Goal: Task Accomplishment & Management: Use online tool/utility

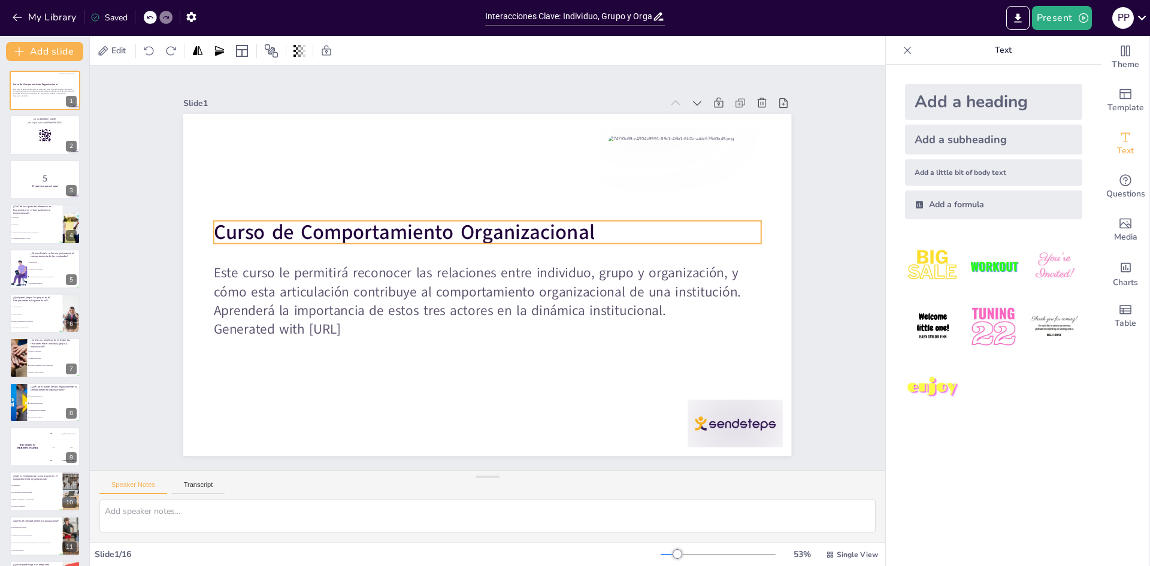
checkbox input "true"
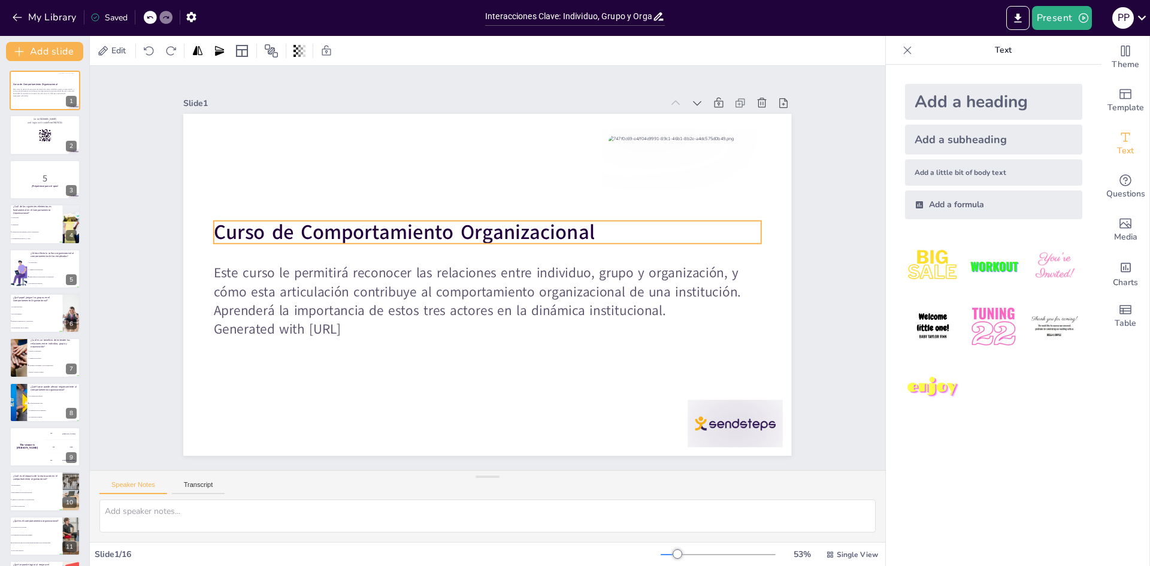
checkbox input "true"
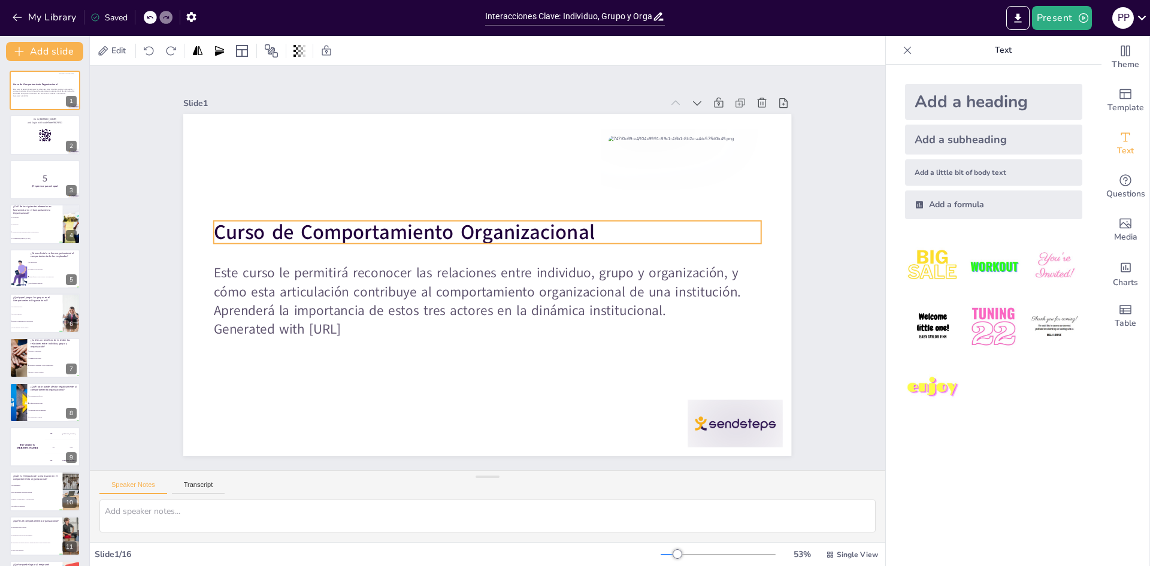
checkbox input "true"
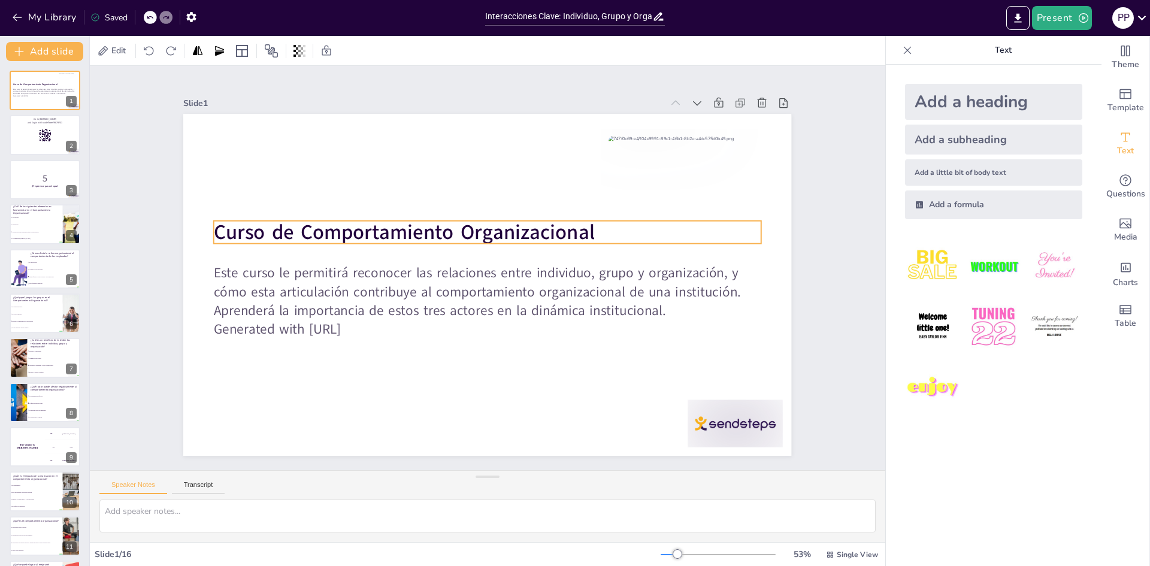
checkbox input "true"
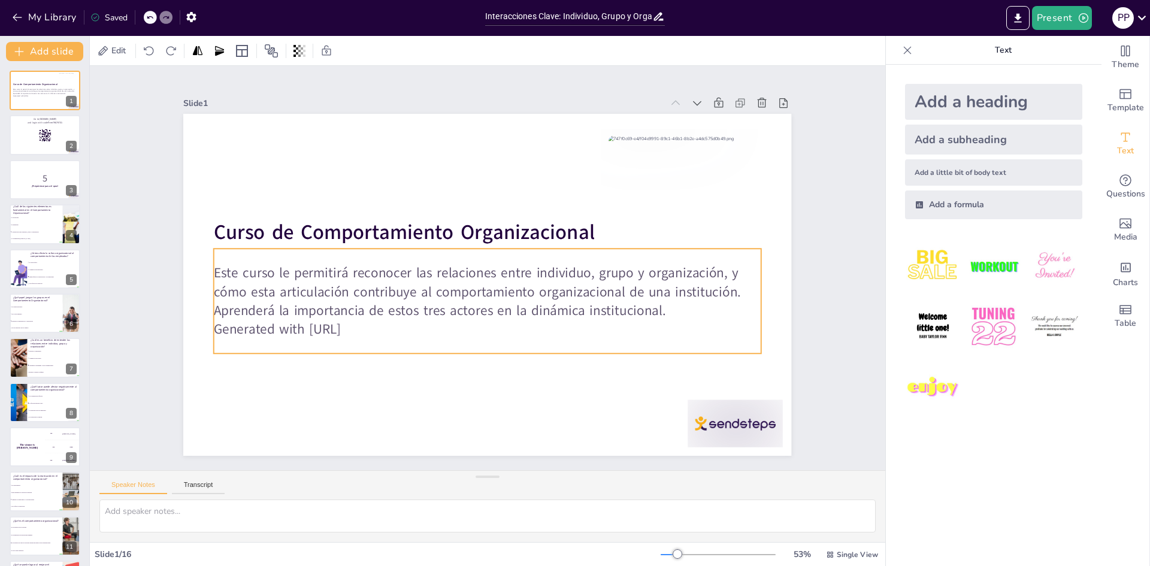
checkbox input "true"
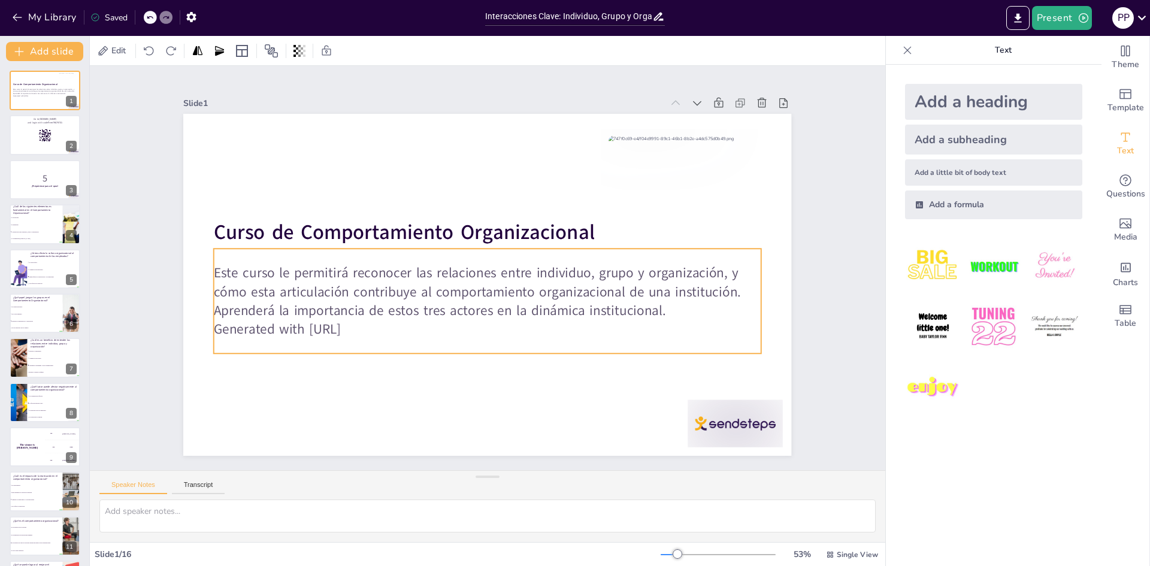
checkbox input "true"
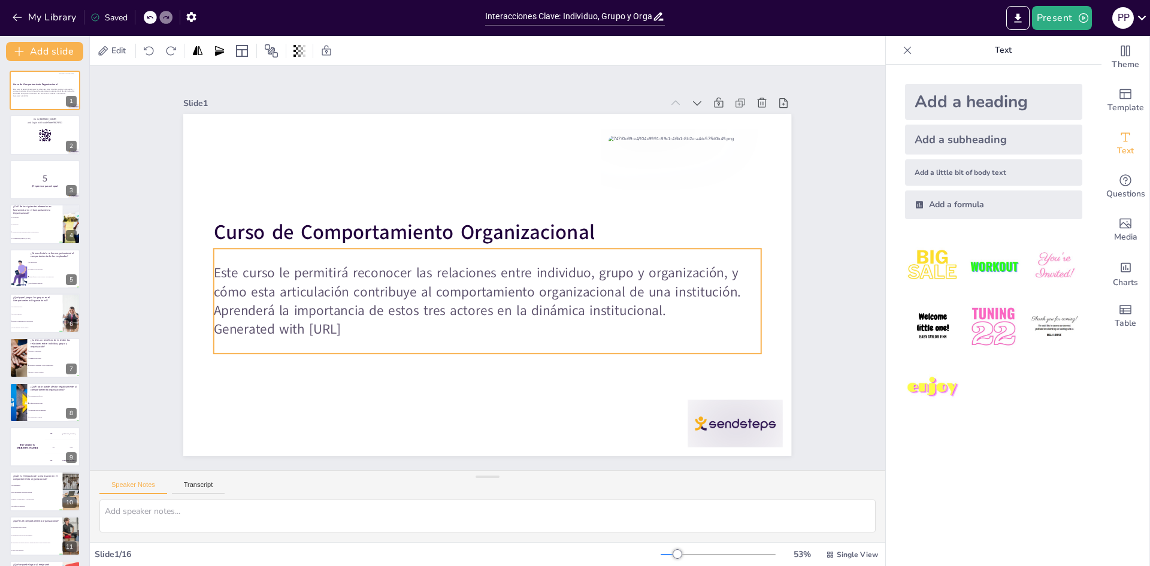
checkbox input "true"
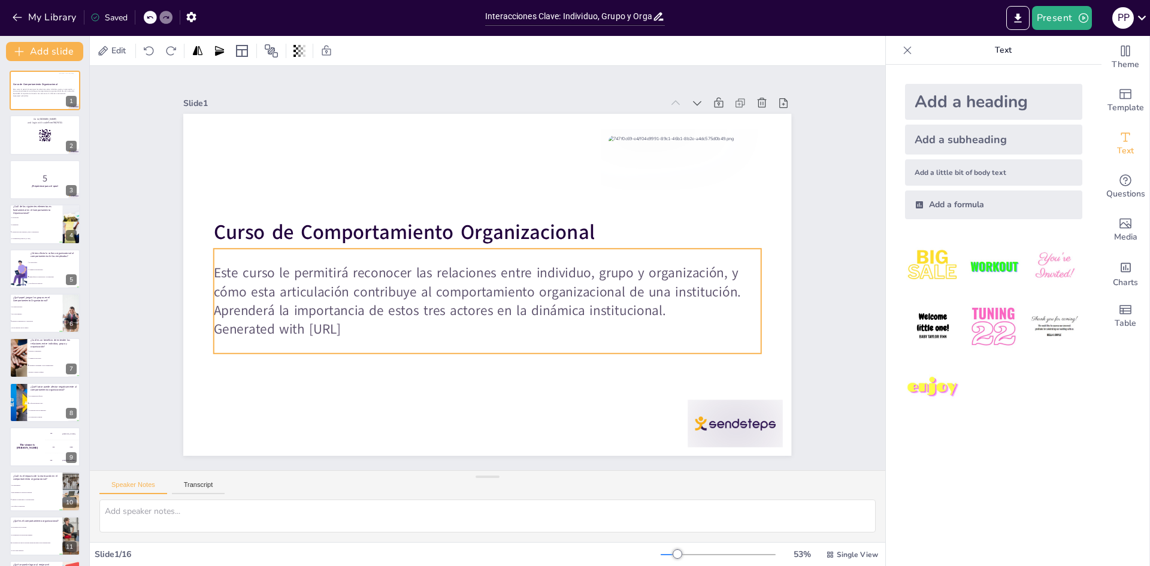
checkbox input "true"
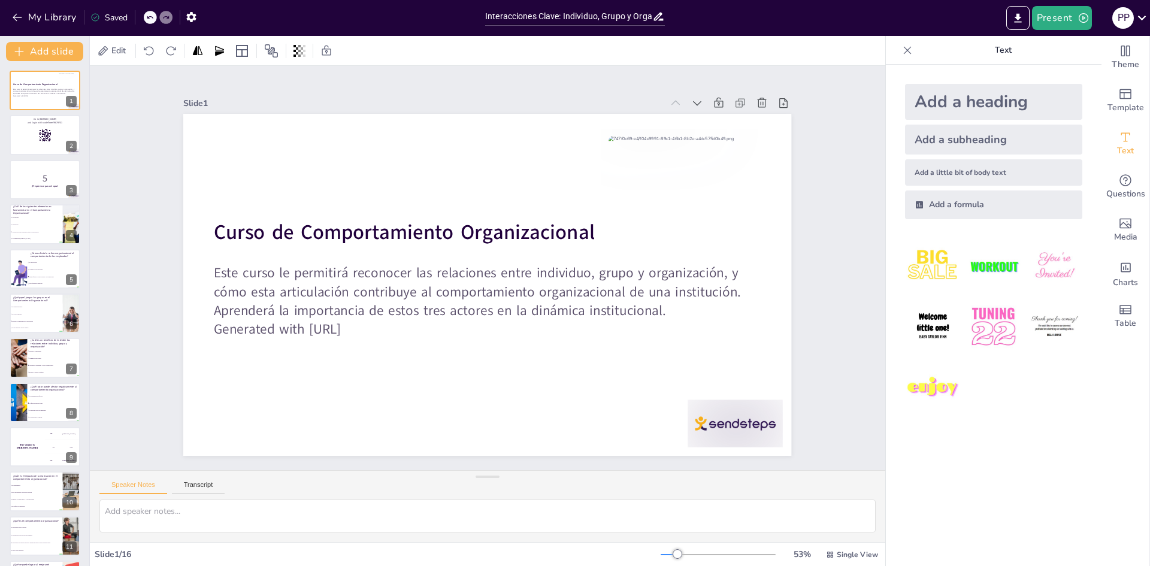
checkbox input "true"
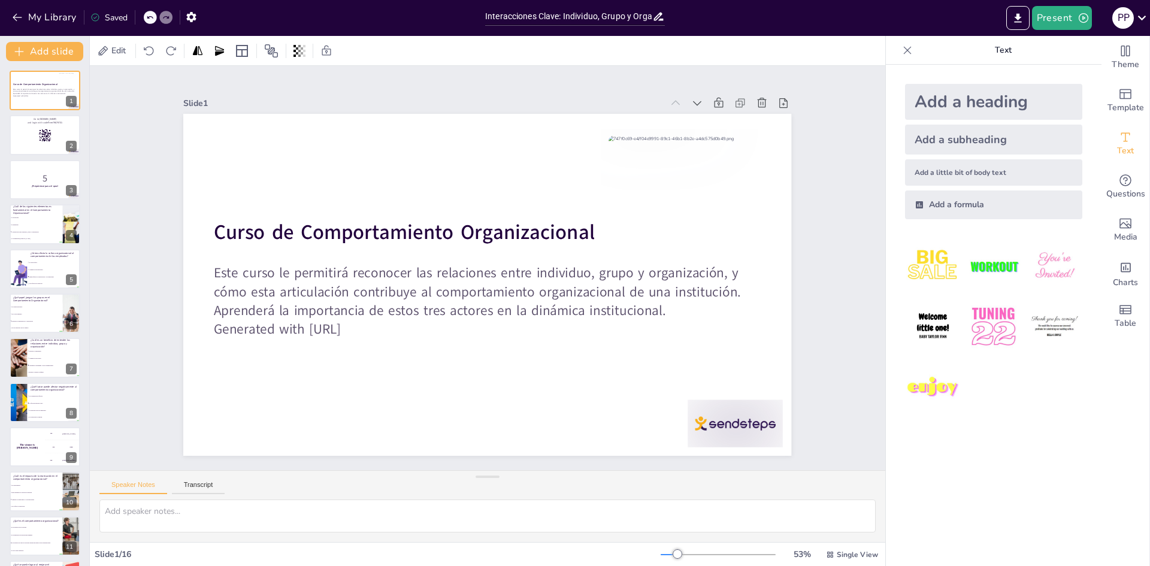
checkbox input "true"
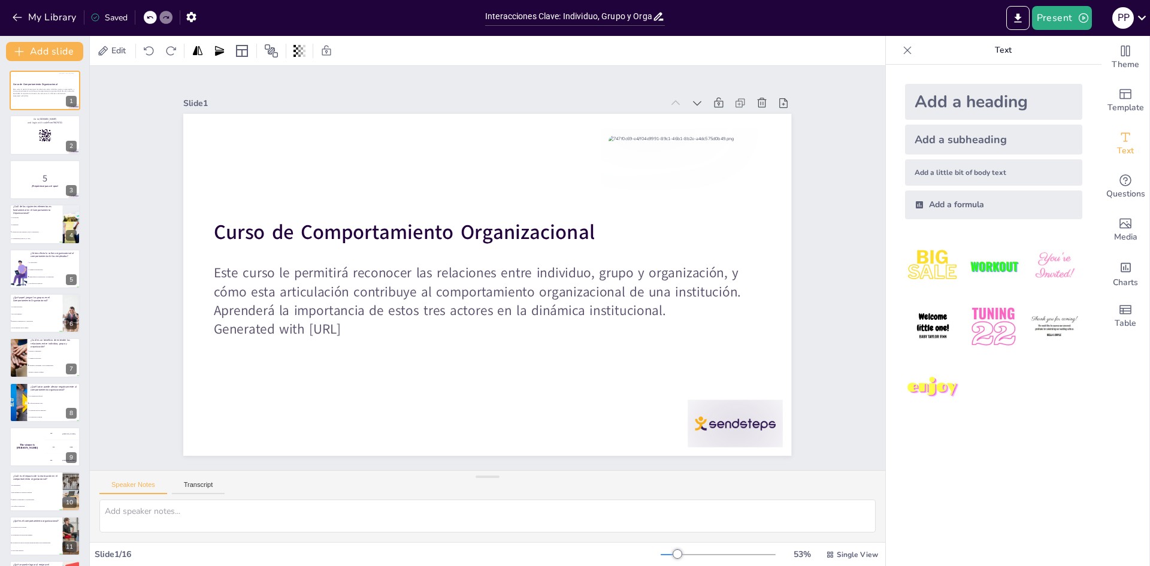
checkbox input "true"
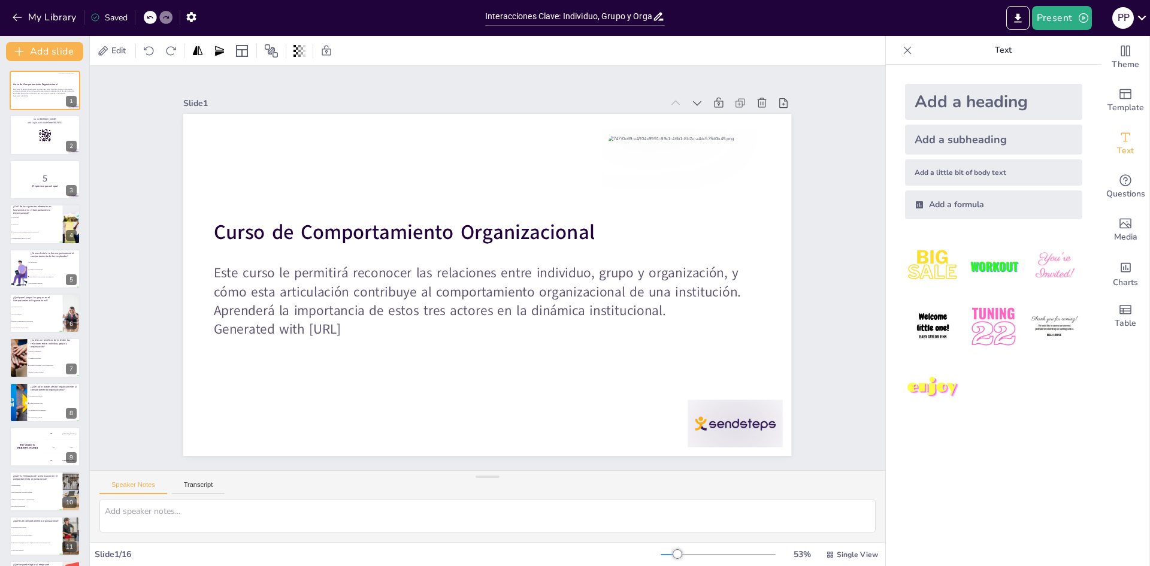
checkbox input "true"
